Goal: Information Seeking & Learning: Find specific fact

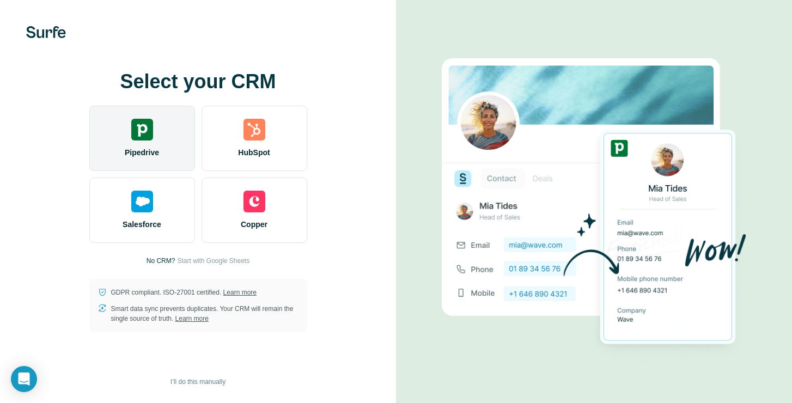
click at [185, 156] on div "Pipedrive" at bounding box center [142, 138] width 106 height 65
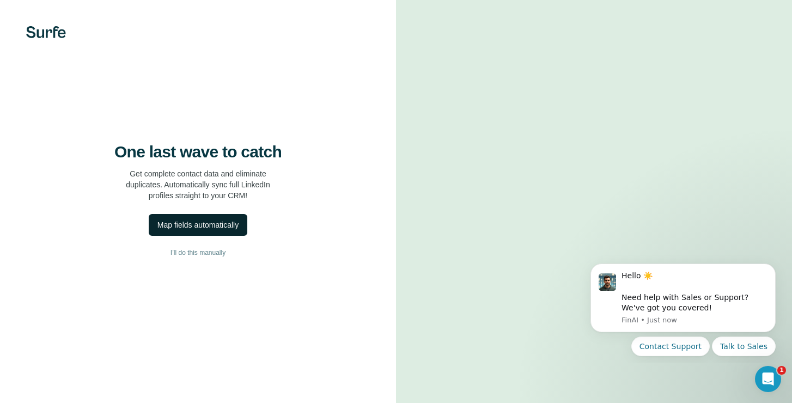
click at [219, 230] on div "Map fields automatically" at bounding box center [197, 225] width 81 height 11
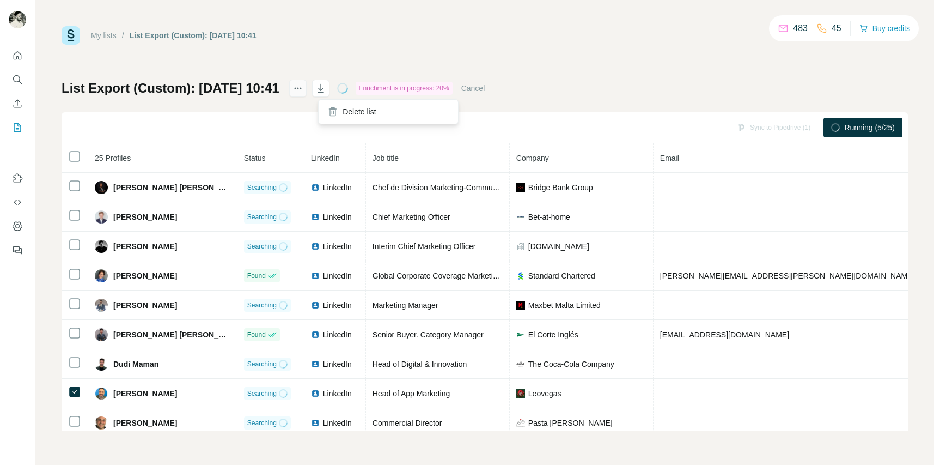
click at [303, 92] on icon "actions" at bounding box center [298, 88] width 11 height 11
click at [364, 55] on div "My lists / List Export (Custom): [DATE] 10:41 483 44 Buy credits List Export (C…" at bounding box center [485, 228] width 847 height 405
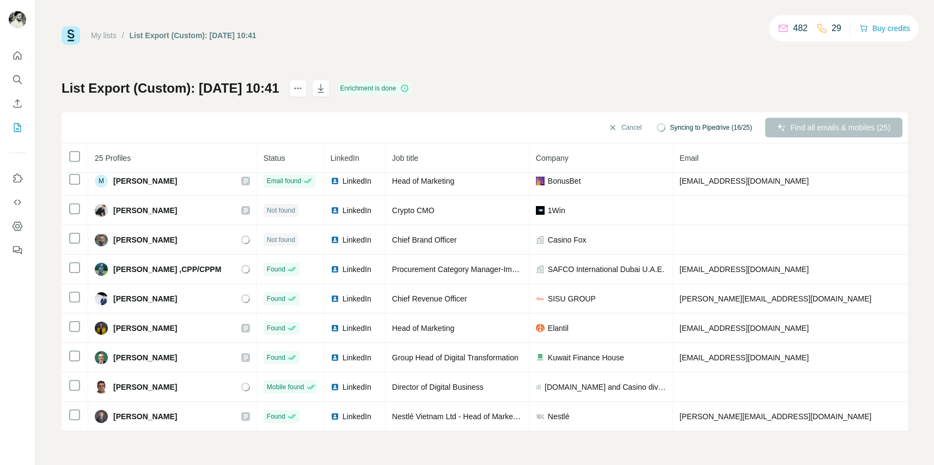
scroll to position [0, 1]
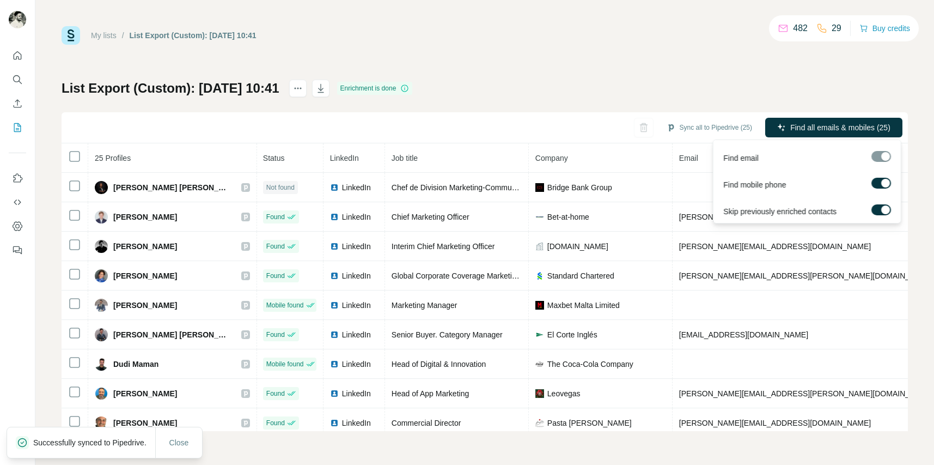
click at [792, 159] on div at bounding box center [882, 156] width 20 height 11
click at [792, 128] on span "Find all emails & mobiles (25)" at bounding box center [841, 127] width 100 height 11
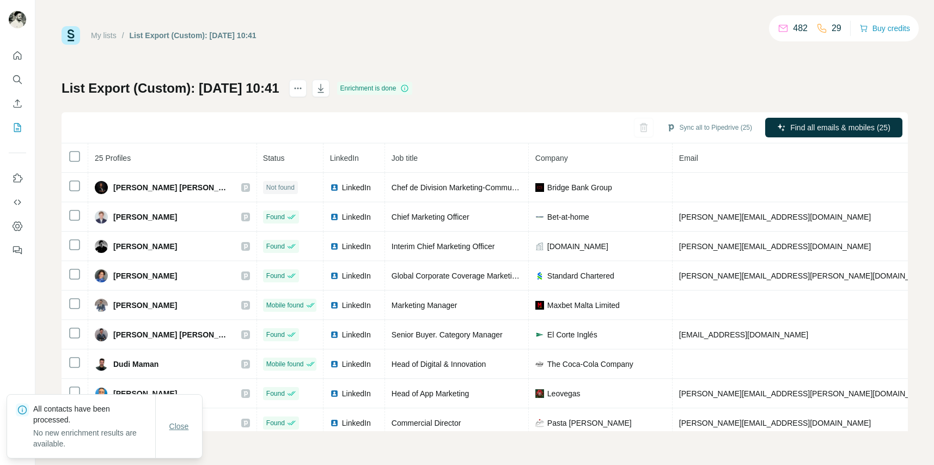
click at [177, 403] on span "Close" at bounding box center [179, 426] width 20 height 11
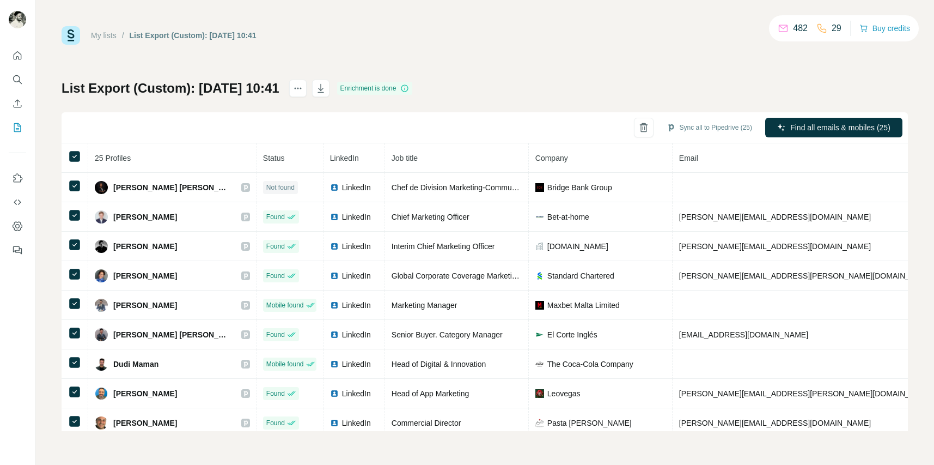
click at [536, 114] on div "Sync all to Pipedrive (25) Find all emails & mobiles (25)" at bounding box center [485, 127] width 847 height 31
click at [679, 124] on button "Sync all to Pipedrive (25)" at bounding box center [709, 127] width 101 height 16
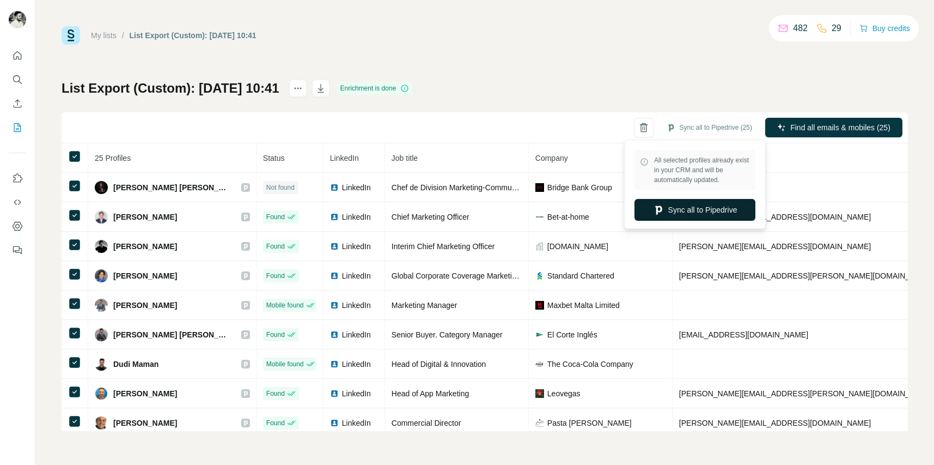
click at [679, 203] on button "Sync all to Pipedrive" at bounding box center [695, 210] width 121 height 22
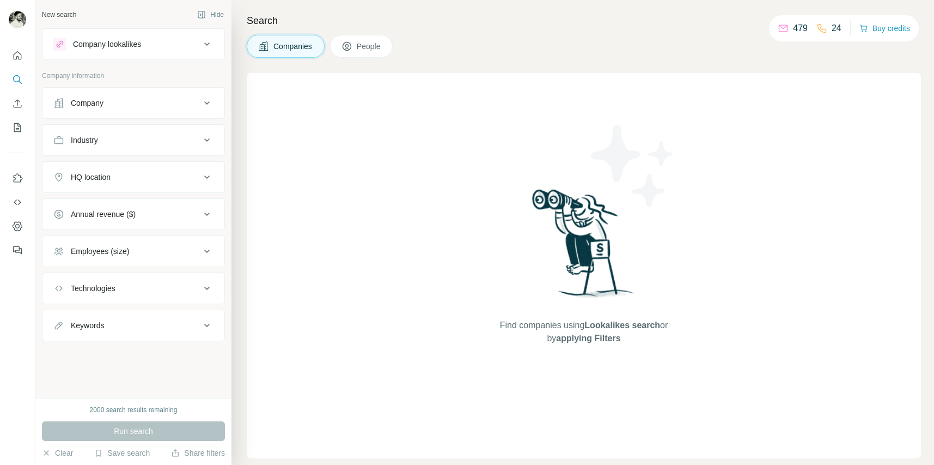
click at [124, 144] on div "Industry" at bounding box center [126, 140] width 147 height 11
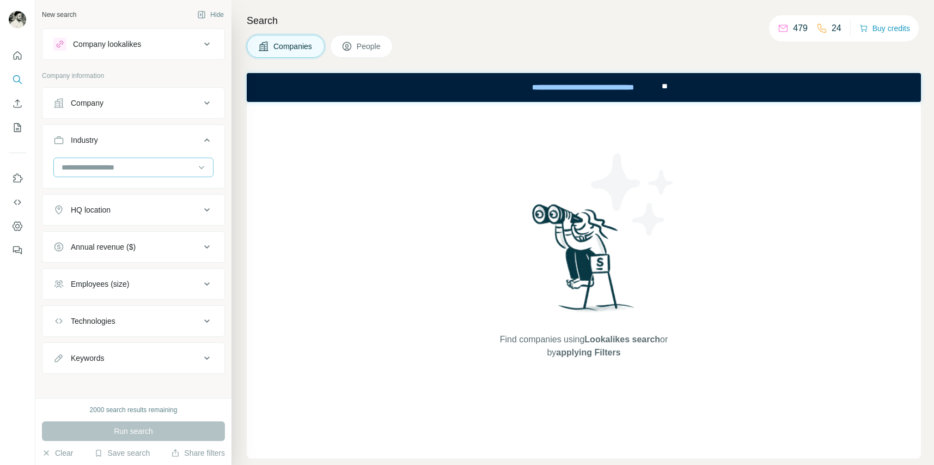
click at [144, 167] on input at bounding box center [127, 167] width 135 height 12
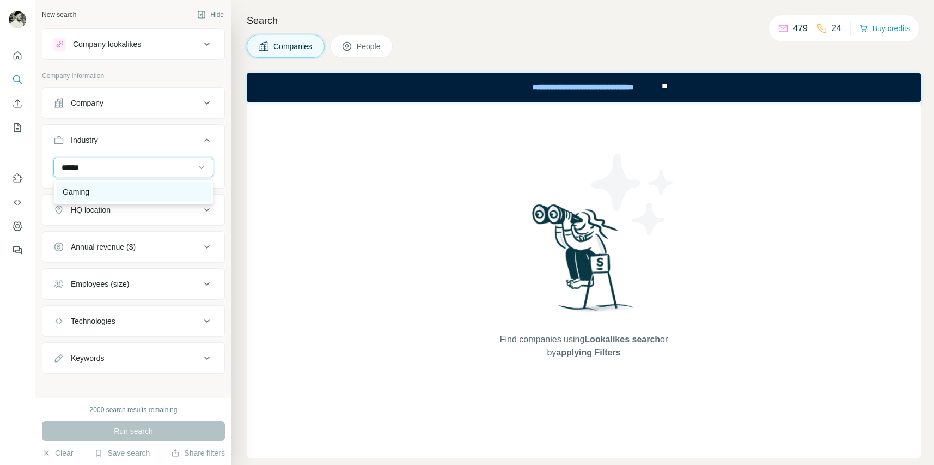
type input "******"
click at [143, 183] on div "Gaming" at bounding box center [133, 192] width 155 height 20
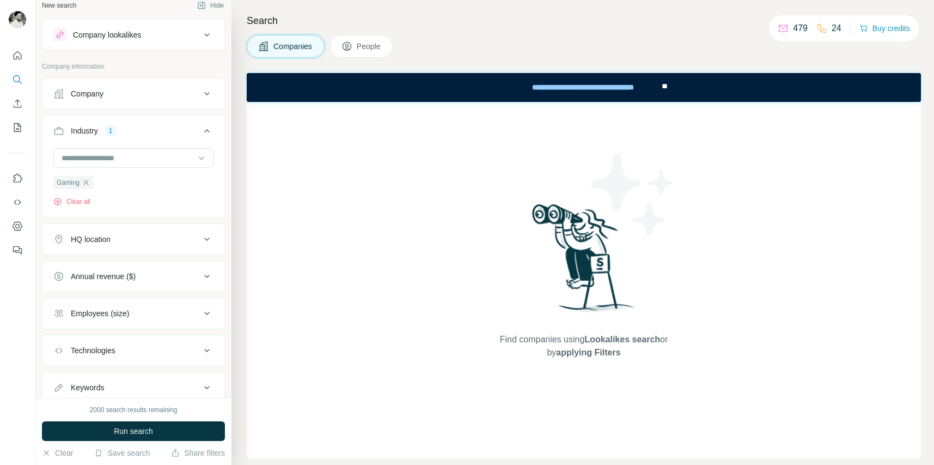
scroll to position [18, 0]
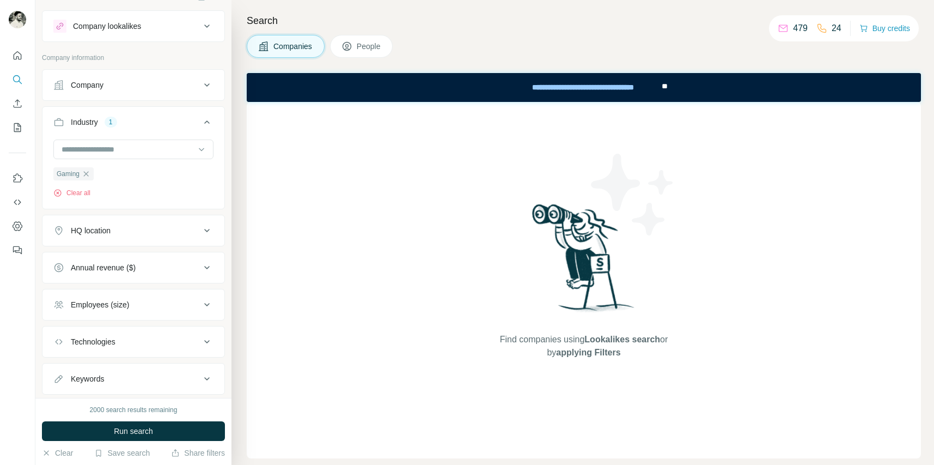
click at [147, 26] on div "Company lookalikes" at bounding box center [126, 26] width 147 height 13
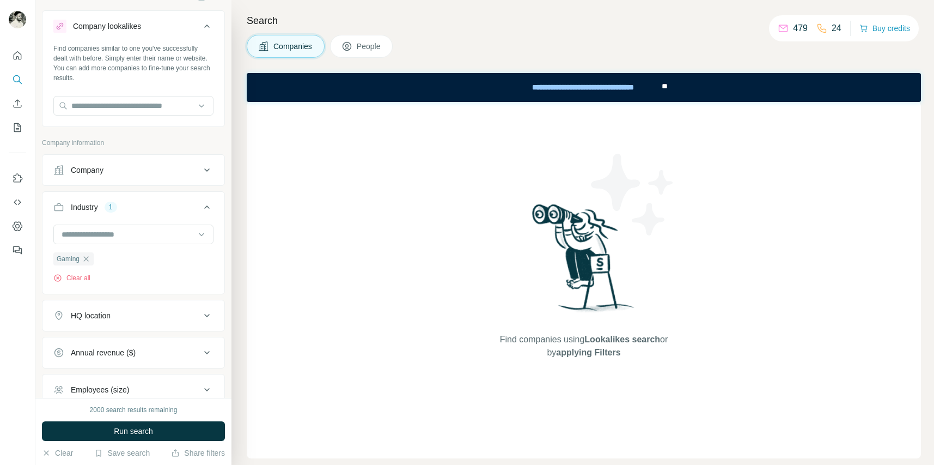
click at [147, 26] on div "Company lookalikes" at bounding box center [126, 26] width 147 height 13
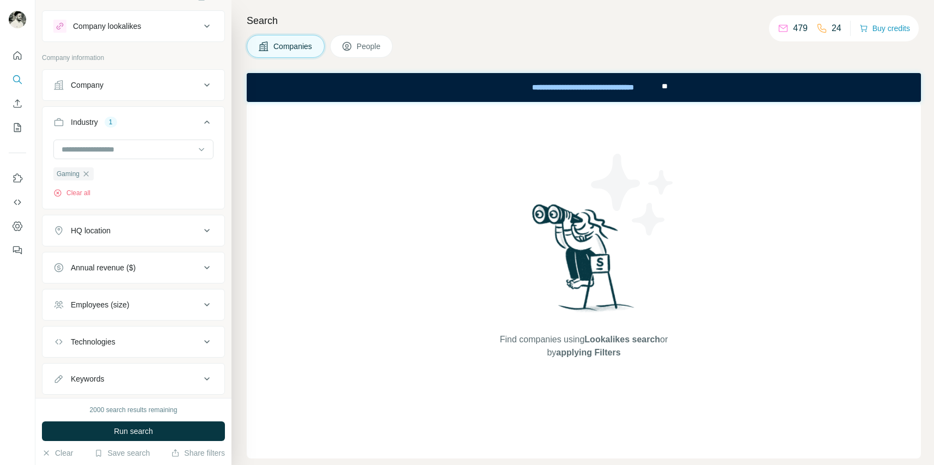
scroll to position [46, 0]
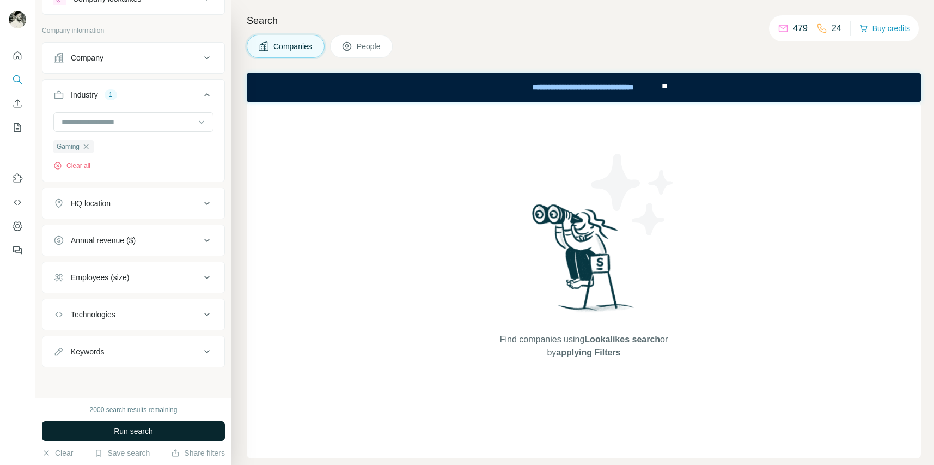
click at [133, 438] on button "Run search" at bounding box center [133, 431] width 183 height 20
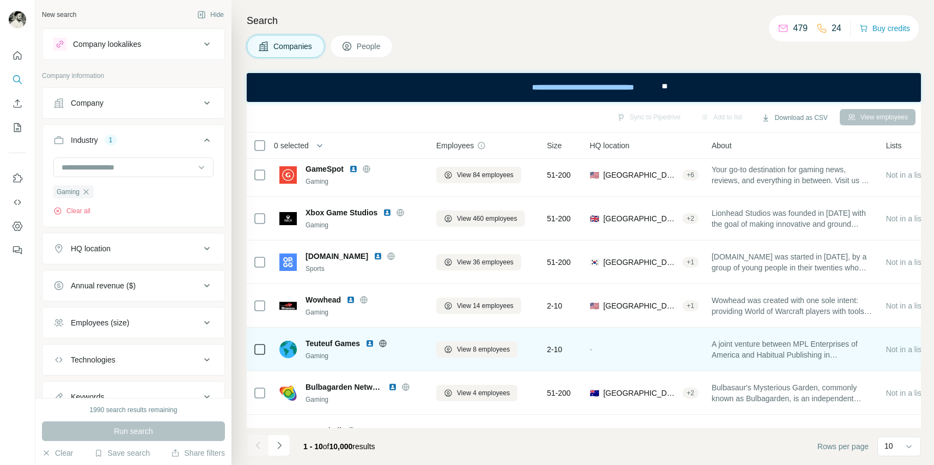
scroll to position [167, 0]
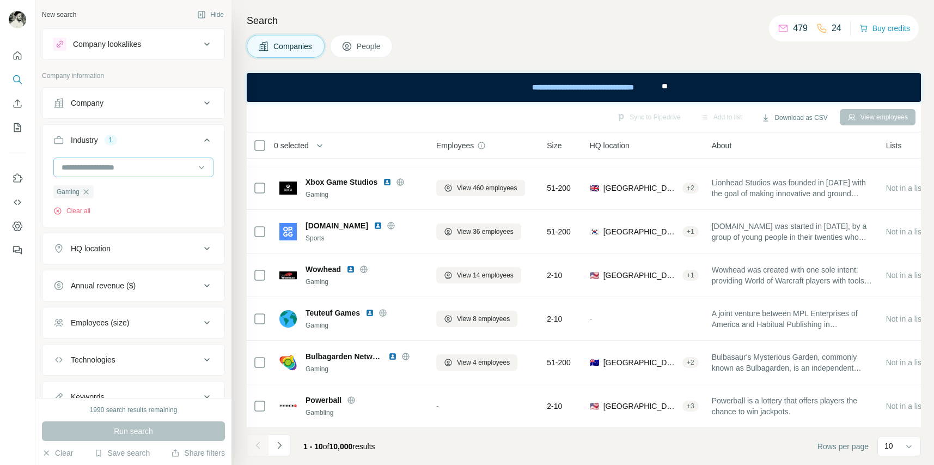
click at [120, 161] on input at bounding box center [127, 167] width 135 height 12
click at [133, 163] on input at bounding box center [127, 167] width 135 height 12
click at [106, 172] on input at bounding box center [127, 167] width 135 height 12
click at [112, 168] on input at bounding box center [127, 167] width 135 height 12
click at [112, 167] on input at bounding box center [127, 167] width 135 height 12
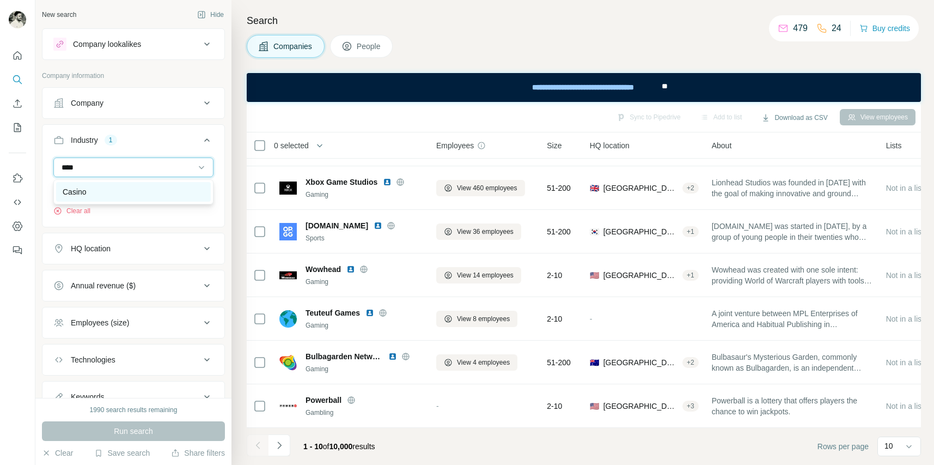
type input "****"
click at [131, 187] on div "Casino" at bounding box center [134, 191] width 142 height 11
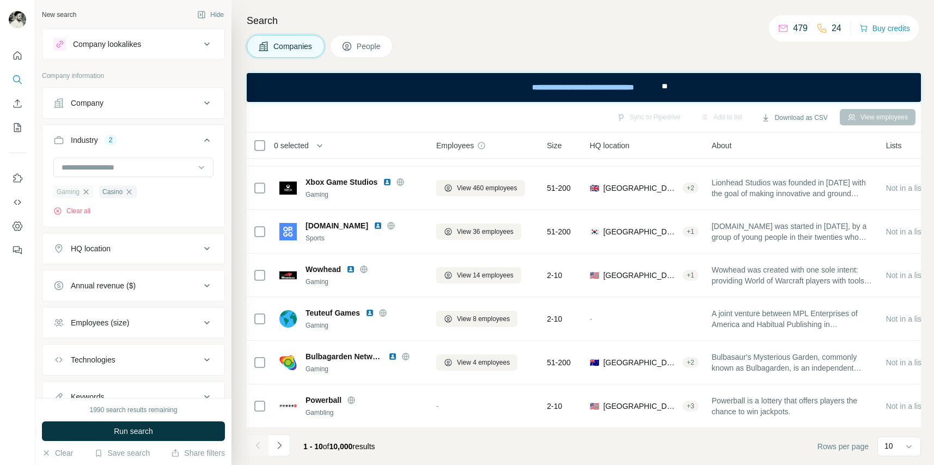
click at [88, 192] on icon "button" at bounding box center [86, 191] width 9 height 9
click at [155, 433] on button "Run search" at bounding box center [133, 431] width 183 height 20
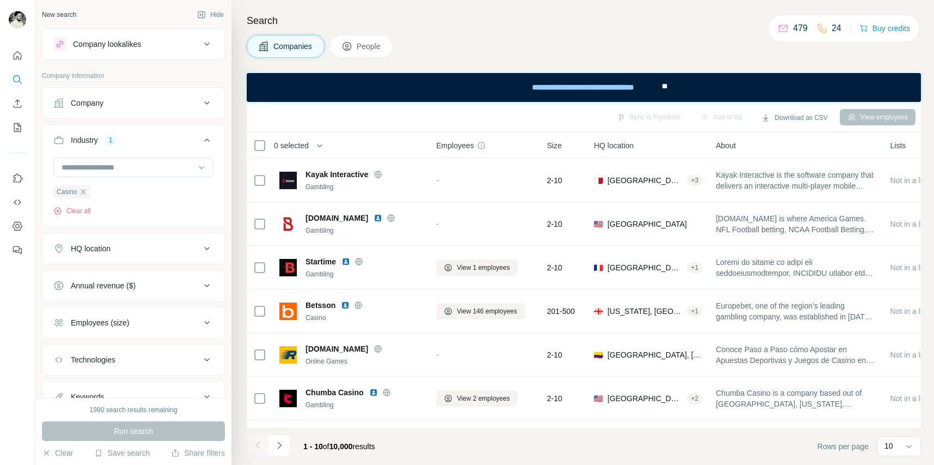
click at [380, 44] on span "People" at bounding box center [369, 46] width 25 height 11
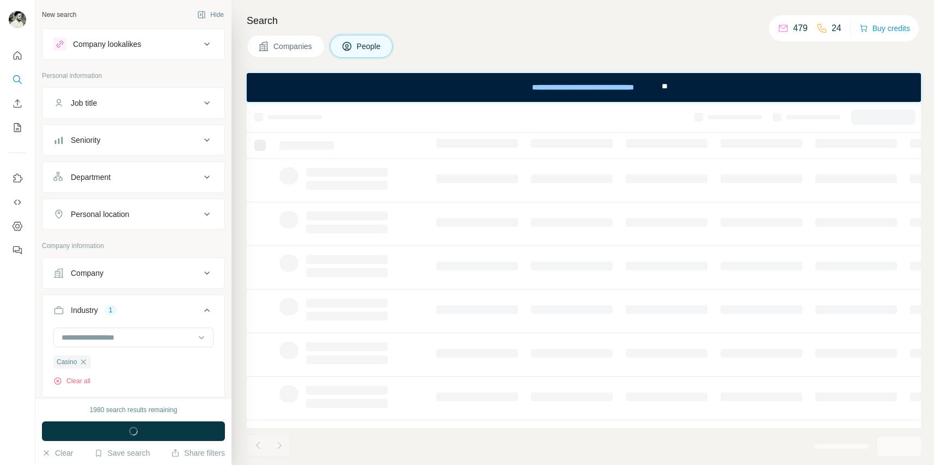
click at [187, 108] on button "Job title" at bounding box center [134, 103] width 182 height 26
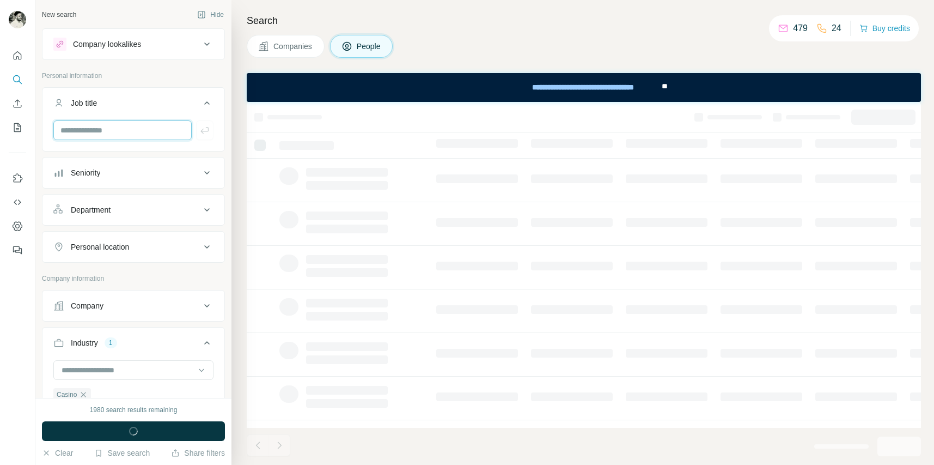
click at [163, 135] on input "text" at bounding box center [122, 130] width 138 height 20
type input "*********"
click at [179, 202] on button "Department" at bounding box center [134, 210] width 182 height 26
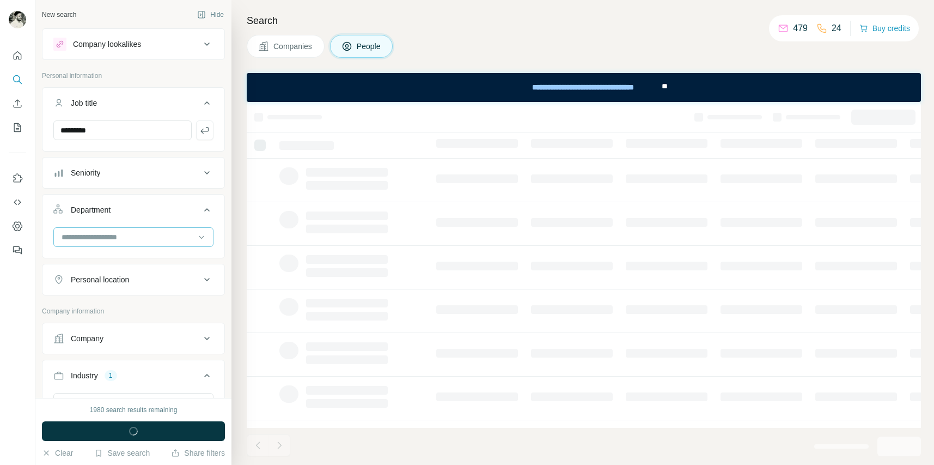
click at [142, 238] on input at bounding box center [127, 237] width 135 height 12
type input "****"
click at [128, 256] on p "Marketing and Advertising" at bounding box center [107, 261] width 88 height 11
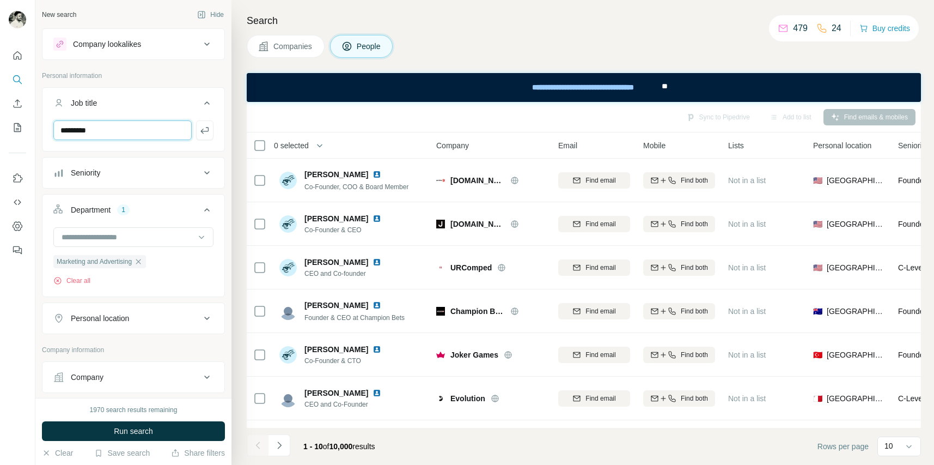
click at [173, 131] on input "*********" at bounding box center [122, 130] width 138 height 20
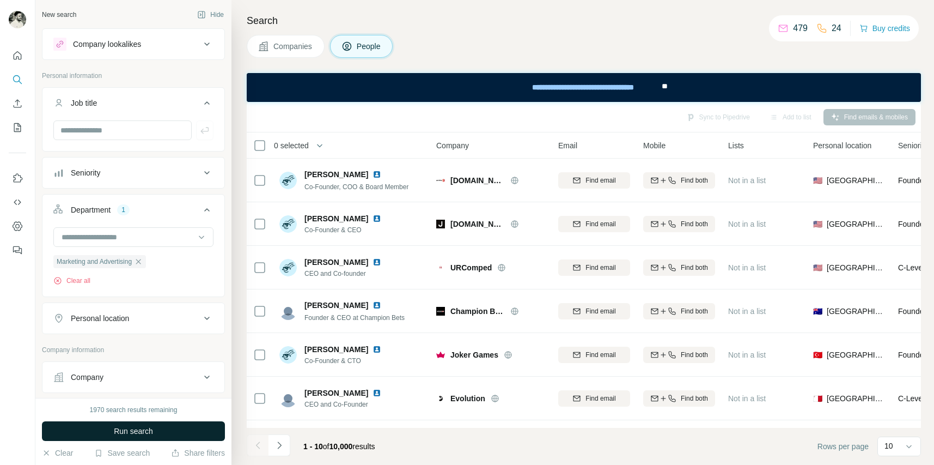
click at [161, 435] on button "Run search" at bounding box center [133, 431] width 183 height 20
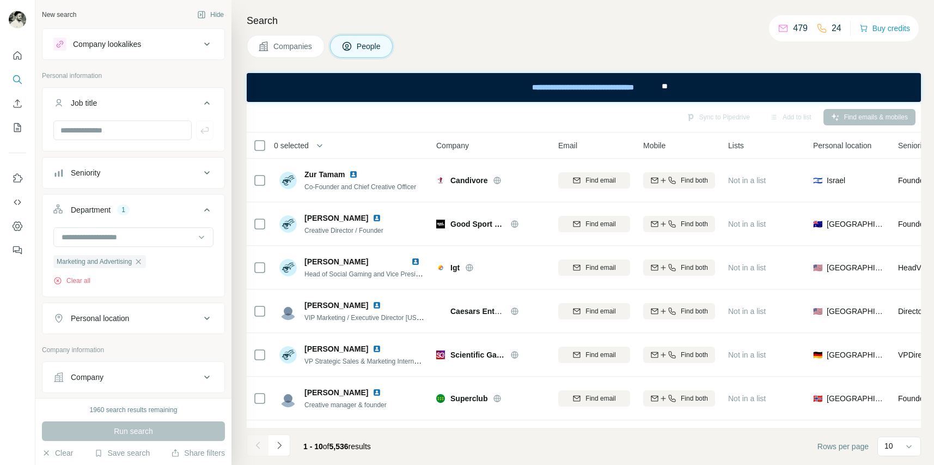
click at [869, 120] on div "Sync to Pipedrive Add to list Find emails & mobiles" at bounding box center [584, 116] width 664 height 19
click at [309, 143] on span "0 selected" at bounding box center [291, 145] width 35 height 11
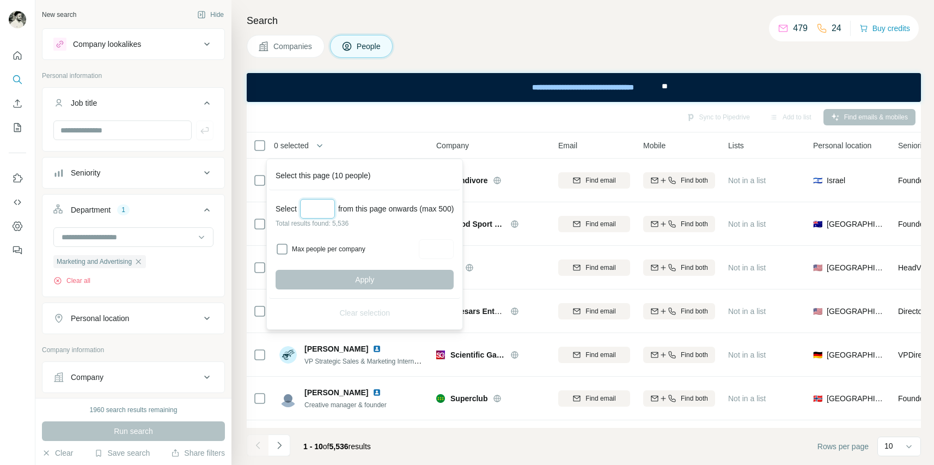
click at [319, 206] on input "Select a number (up to 500)" at bounding box center [317, 209] width 35 height 20
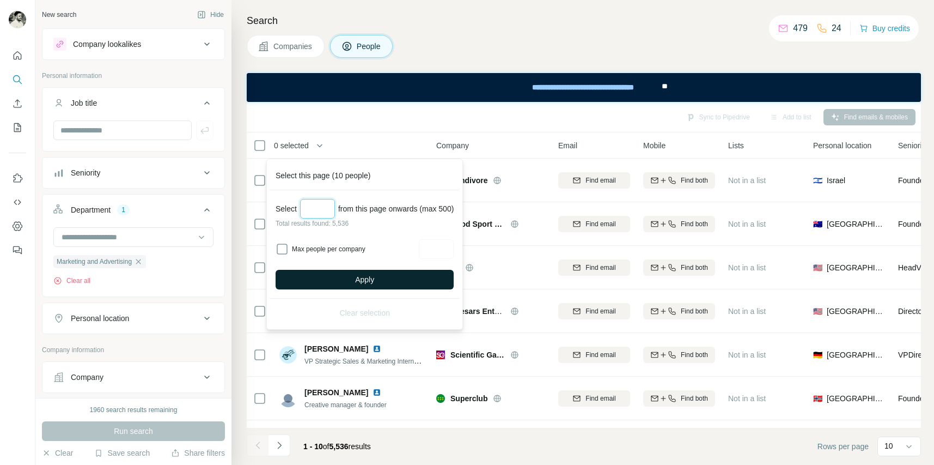
type input "***"
click at [370, 271] on button "Apply" at bounding box center [365, 280] width 178 height 20
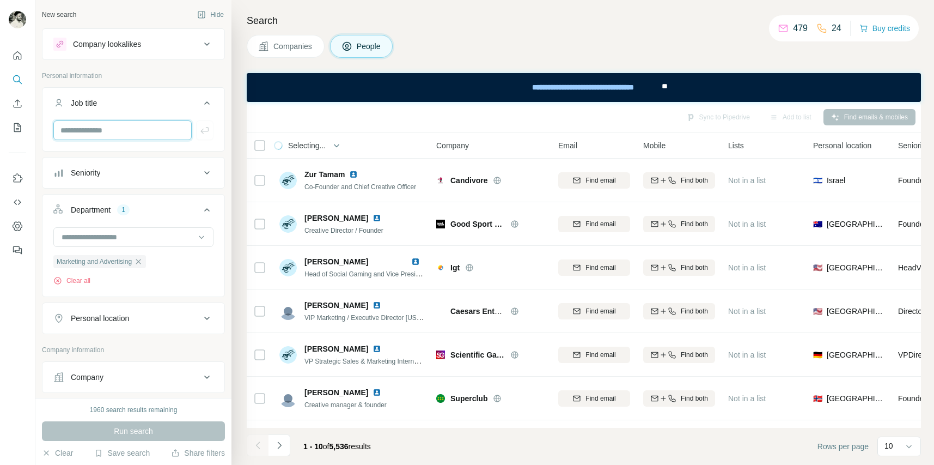
click at [125, 129] on input "text" at bounding box center [122, 130] width 138 height 20
type input "*********"
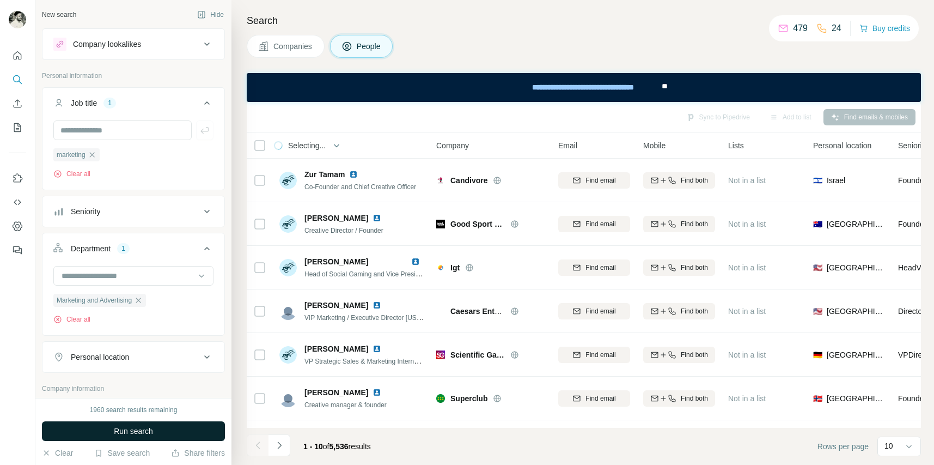
click at [168, 427] on button "Run search" at bounding box center [133, 431] width 183 height 20
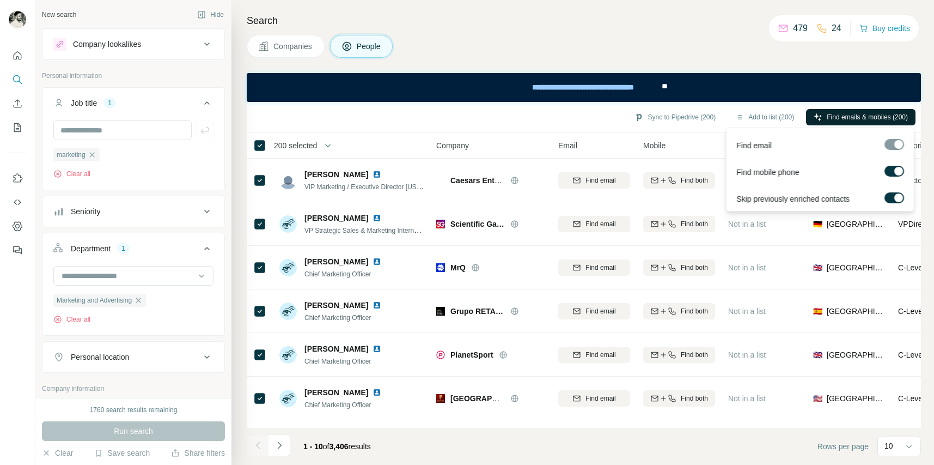
click at [854, 111] on button "Find emails & mobiles (200)" at bounding box center [861, 117] width 110 height 16
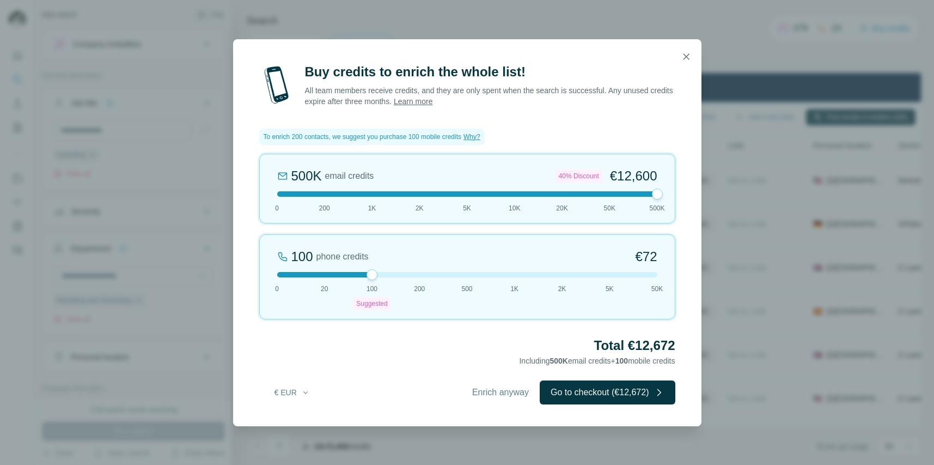
drag, startPoint x: 278, startPoint y: 196, endPoint x: 686, endPoint y: 202, distance: 408.2
click at [686, 202] on div "Buy credits to enrich the whole list! All team members receive credits, and the…" at bounding box center [467, 244] width 469 height 363
drag, startPoint x: 510, startPoint y: 193, endPoint x: 405, endPoint y: 194, distance: 105.2
click at [400, 194] on div "500K email credits 40% Discount €12,600 0 200 1K 2K 5K 10K 20K 50K 500K" at bounding box center [467, 189] width 416 height 70
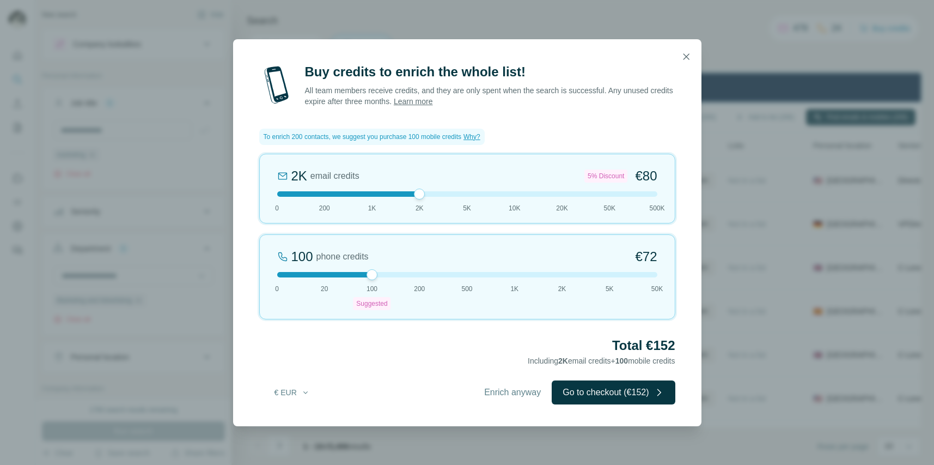
drag, startPoint x: 392, startPoint y: 195, endPoint x: 350, endPoint y: 196, distance: 41.4
click at [350, 196] on div at bounding box center [467, 193] width 380 height 5
drag, startPoint x: 375, startPoint y: 278, endPoint x: 235, endPoint y: 277, distance: 140.0
click at [235, 277] on div "Buy credits to enrich the whole list! All team members receive credits, and the…" at bounding box center [467, 244] width 469 height 363
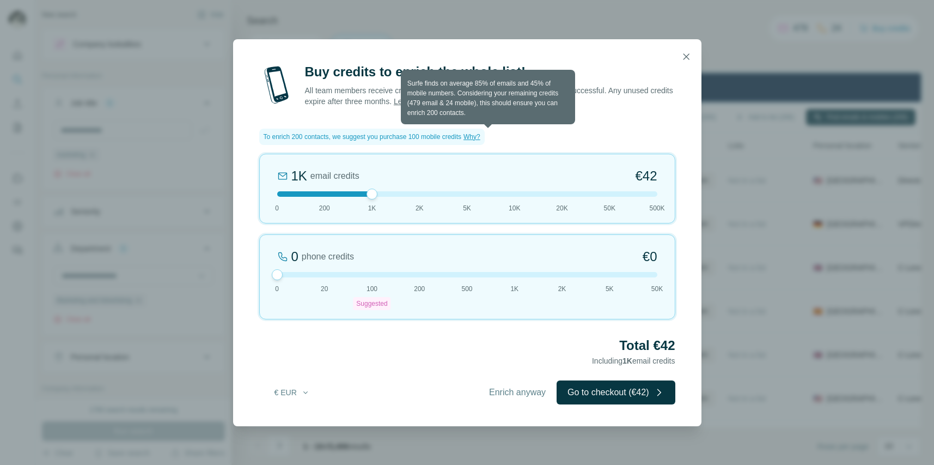
click at [481, 137] on span "Why?" at bounding box center [472, 137] width 17 height 8
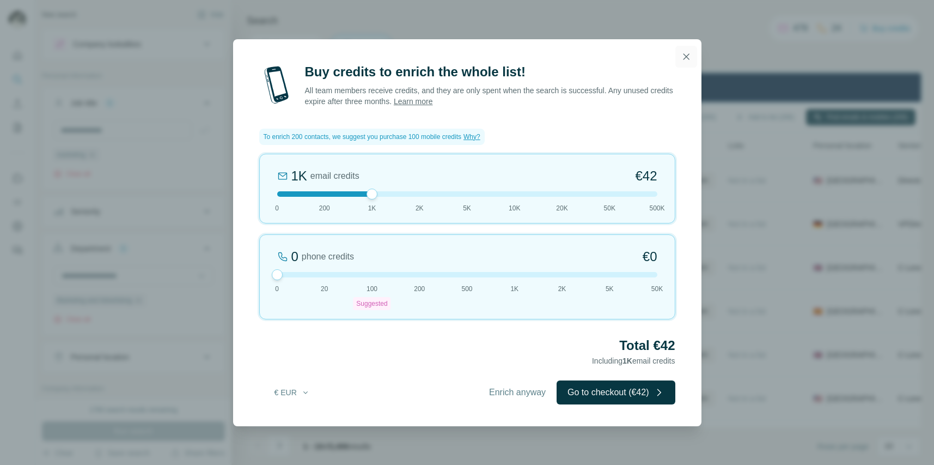
click at [681, 55] on icon "button" at bounding box center [686, 56] width 11 height 11
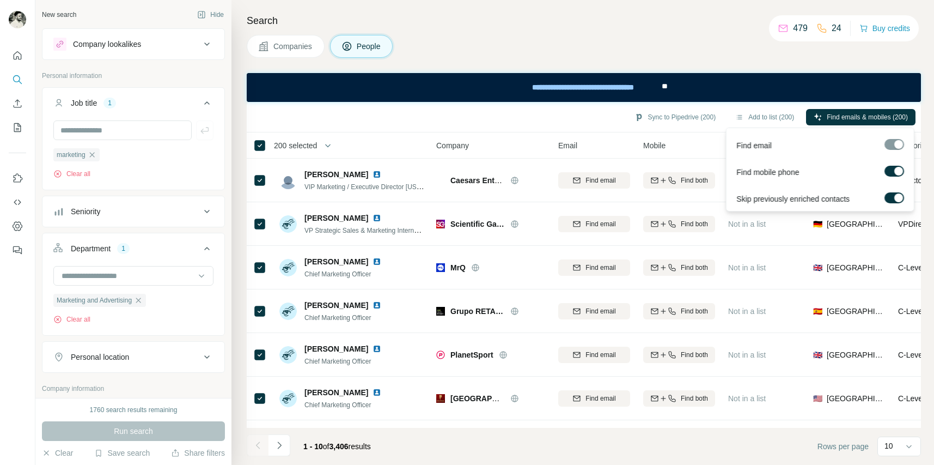
click at [899, 146] on div at bounding box center [895, 144] width 20 height 11
click at [900, 172] on div at bounding box center [899, 171] width 9 height 9
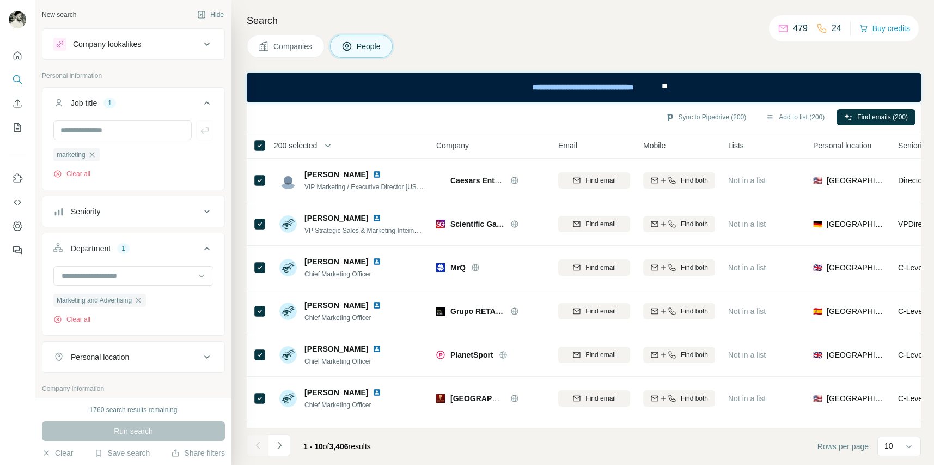
click at [522, 127] on div "Sync to Pipedrive (200) Add to list (200) Find emails (200)" at bounding box center [584, 117] width 675 height 31
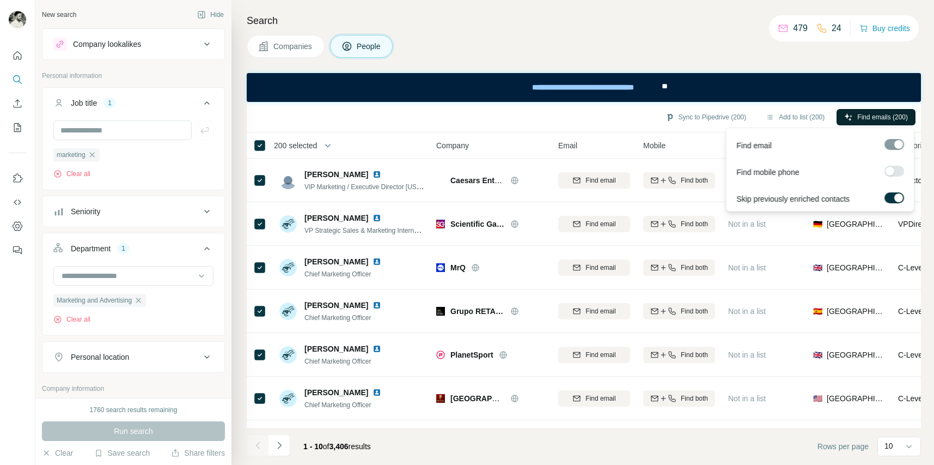
click at [873, 119] on span "Find emails (200)" at bounding box center [883, 117] width 51 height 10
